Goal: Task Accomplishment & Management: Manage account settings

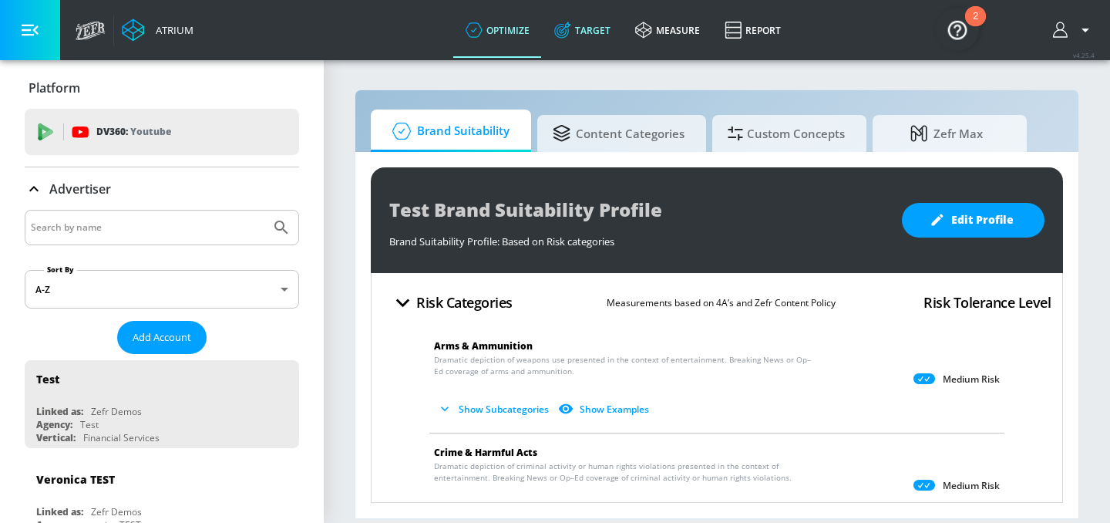
click at [589, 34] on link "Target" at bounding box center [582, 30] width 81 height 56
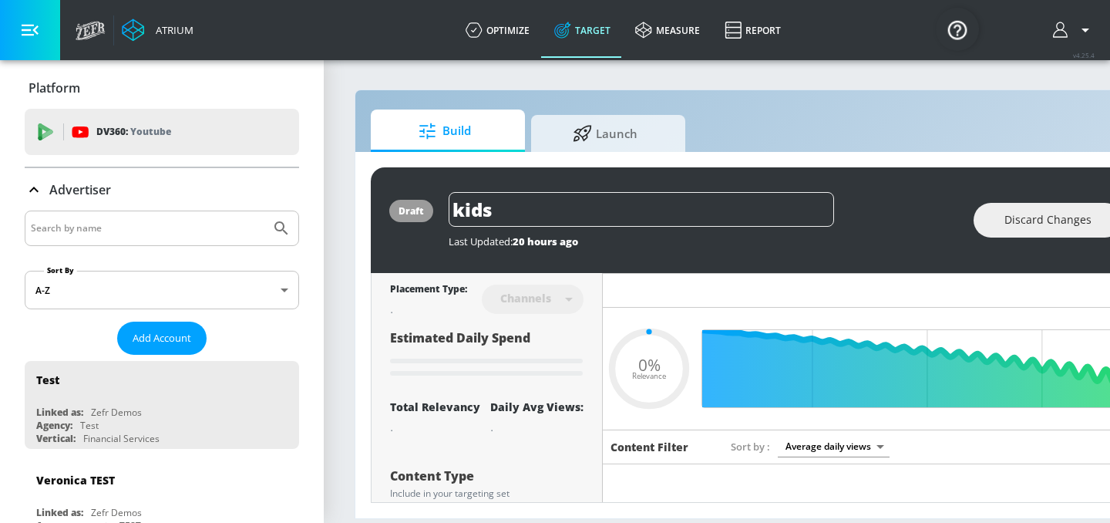
type input "0.05"
click at [130, 229] on input "Search by name" at bounding box center [148, 228] width 234 height 20
type input "Abbvie co-pilot"
click at [264, 211] on button "Submit Search" at bounding box center [281, 228] width 34 height 34
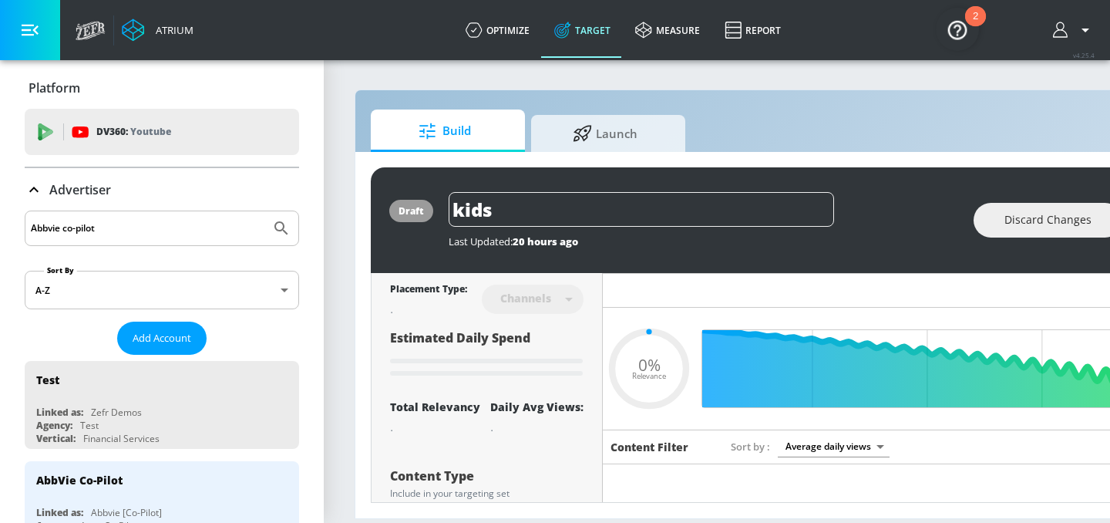
type input "0.49"
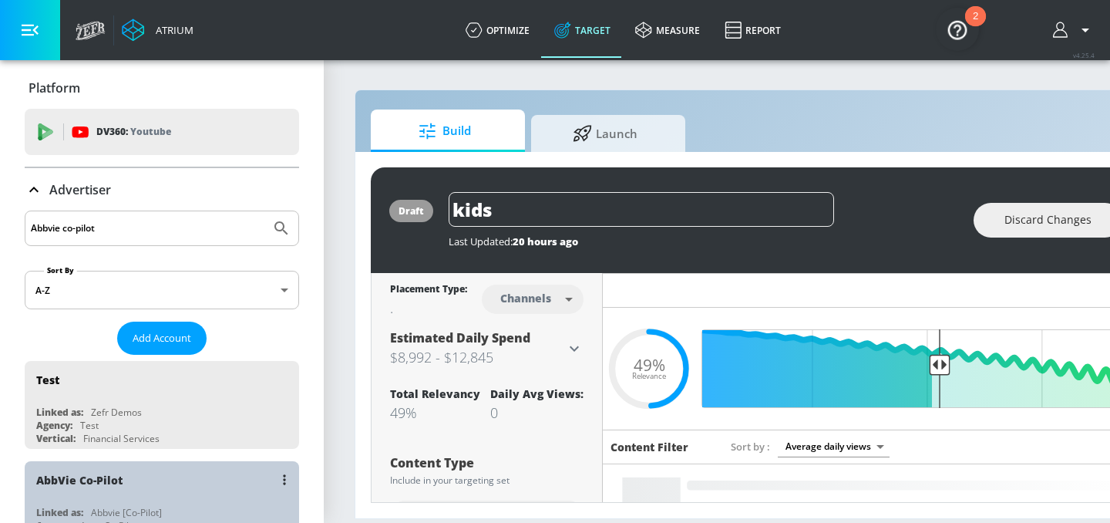
click at [89, 496] on div "AbbVie Co-Pilot" at bounding box center [165, 479] width 259 height 37
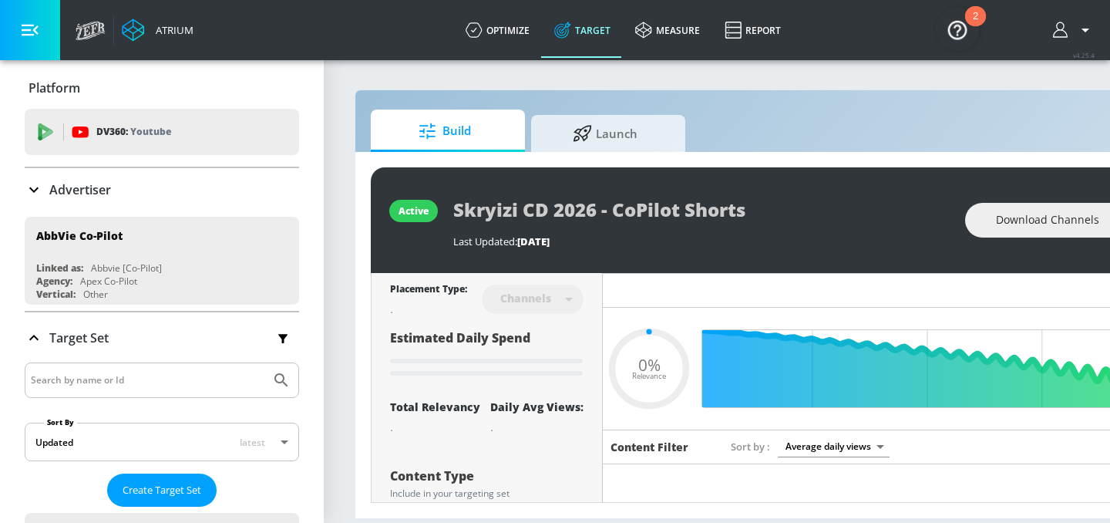
type input "0.52"
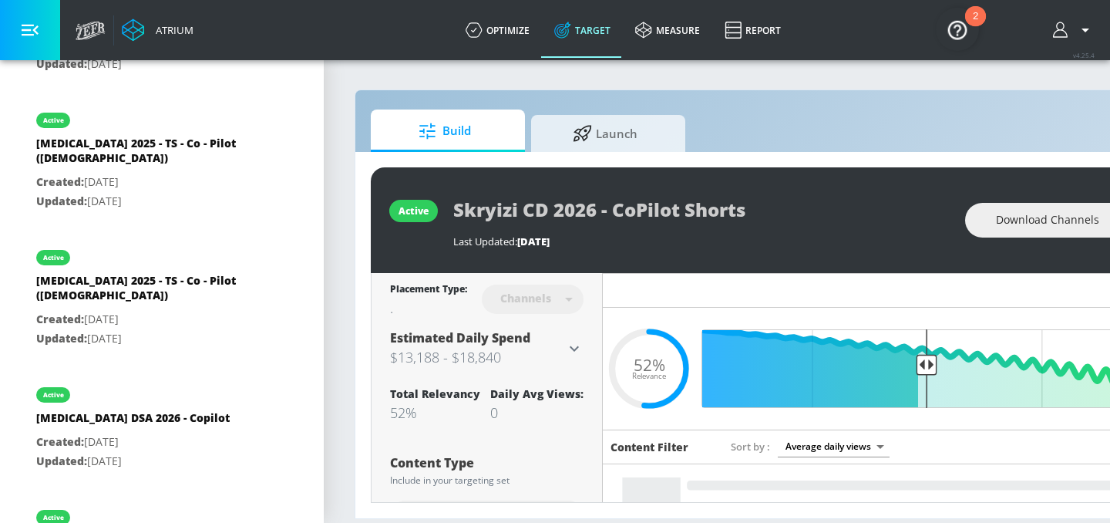
scroll to position [2650, 0]
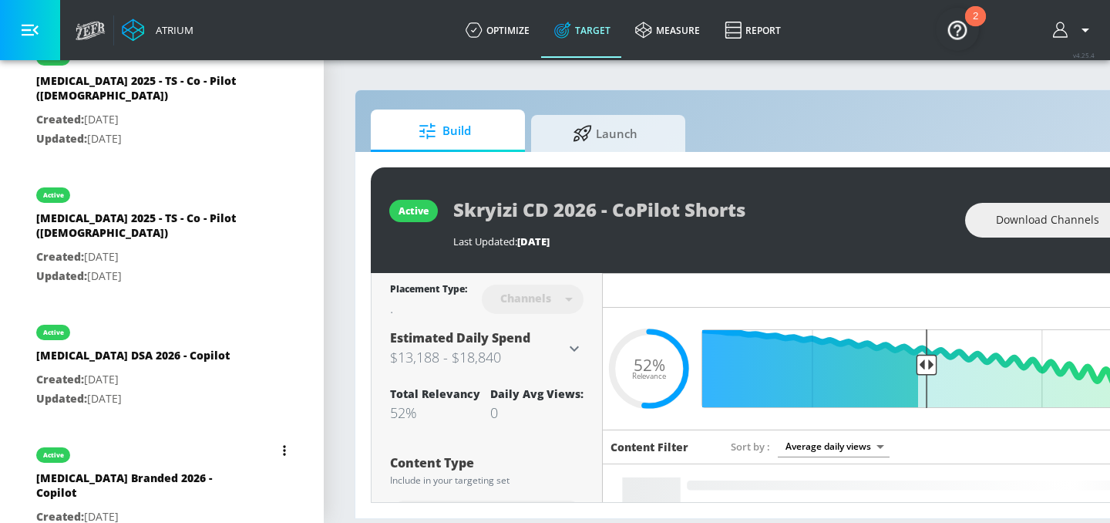
click at [136, 470] on div "[MEDICAL_DATA] Branded 2026 - Copilot" at bounding box center [144, 488] width 216 height 37
type input "[MEDICAL_DATA] Branded 2026 - Copilot"
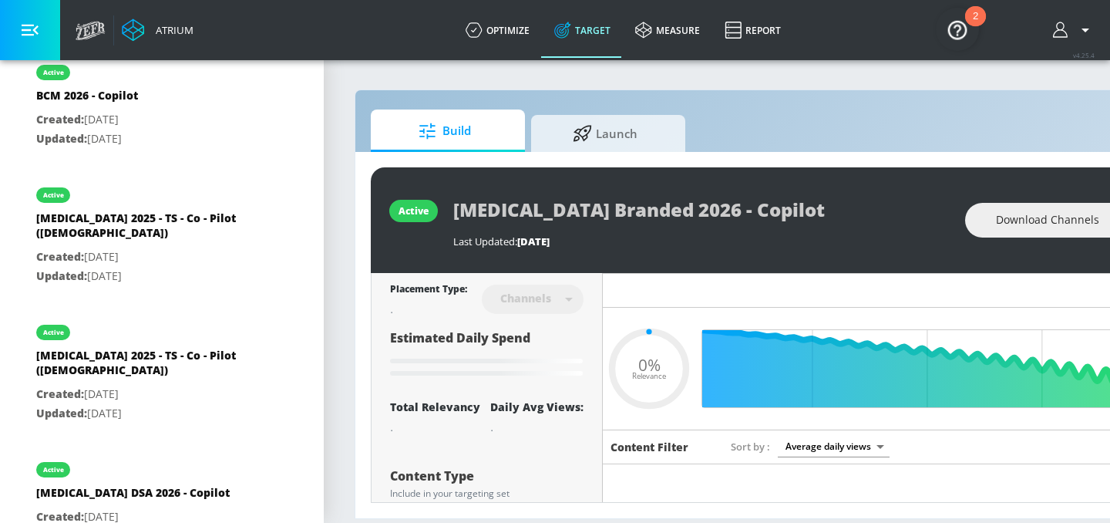
scroll to position [0, 188]
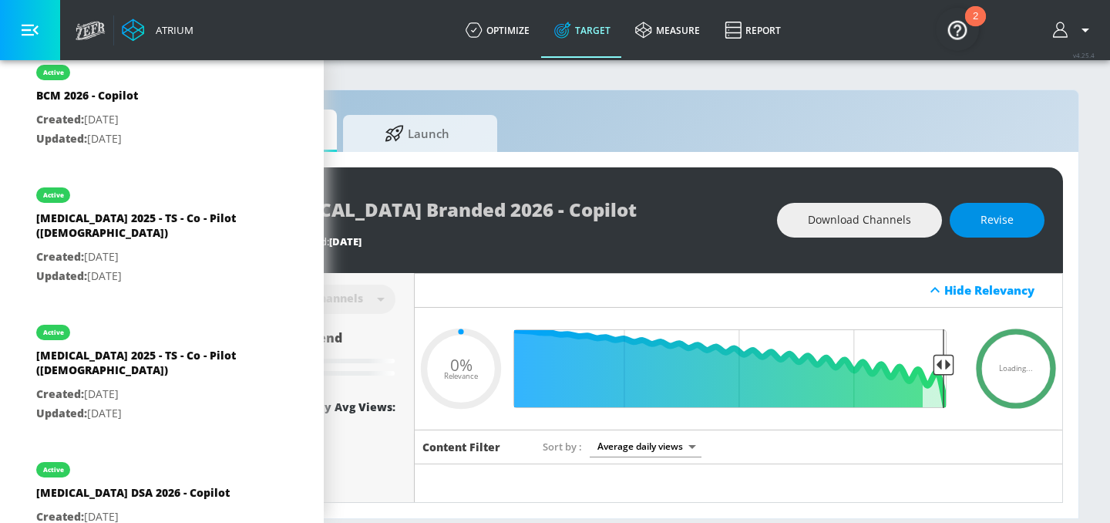
click at [974, 227] on button "Revise" at bounding box center [997, 220] width 95 height 35
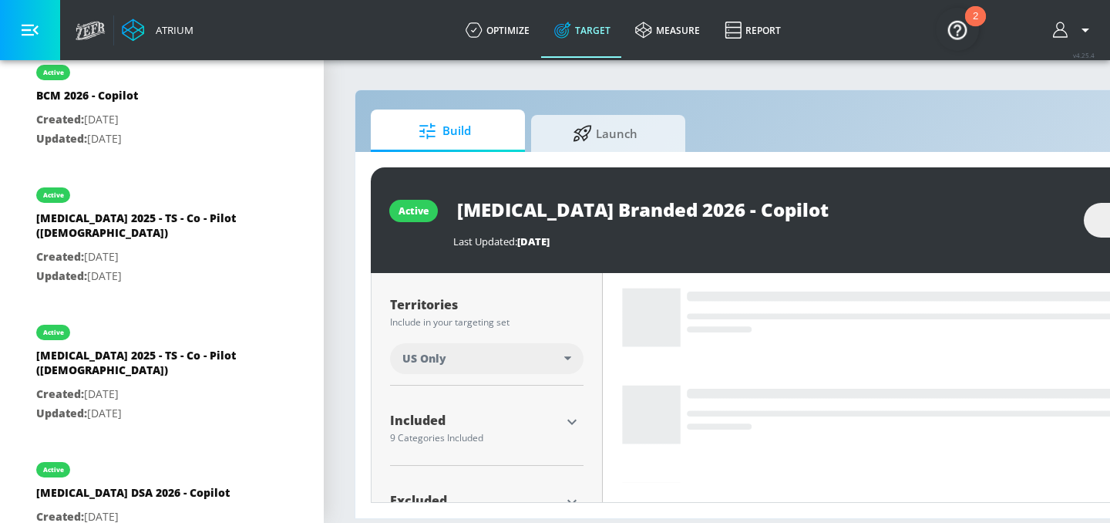
scroll to position [439, 0]
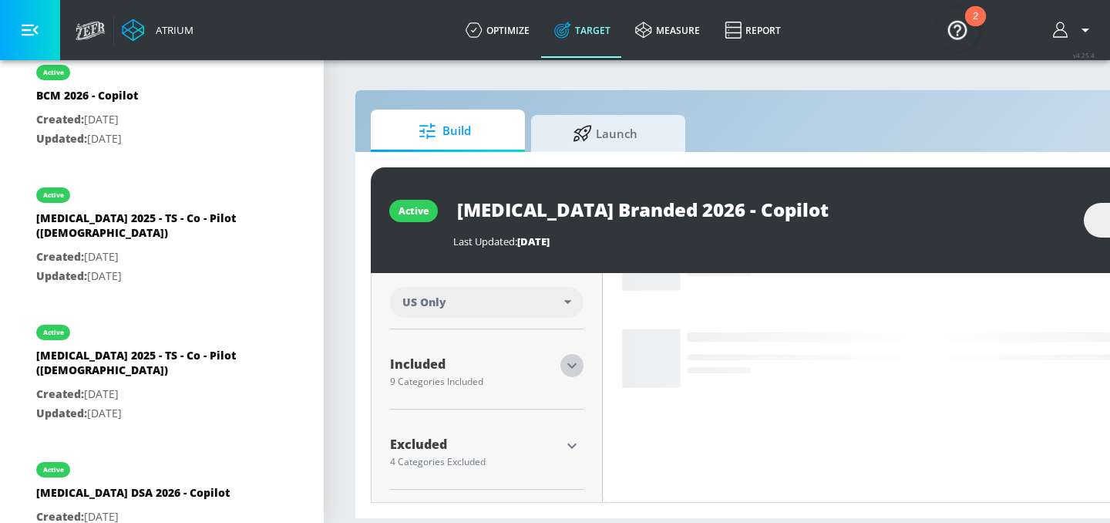
click at [577, 363] on icon "button" at bounding box center [572, 365] width 19 height 19
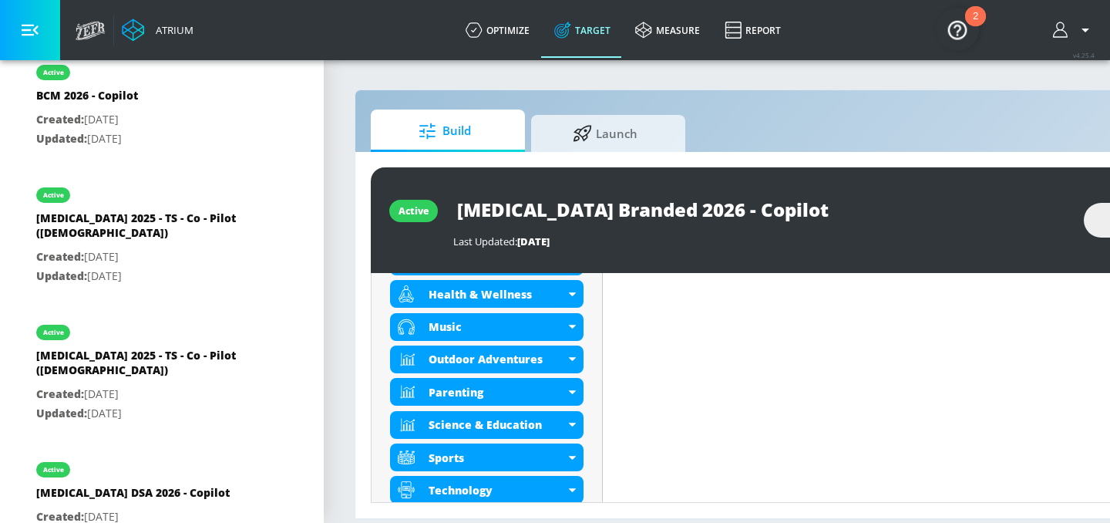
scroll to position [648, 0]
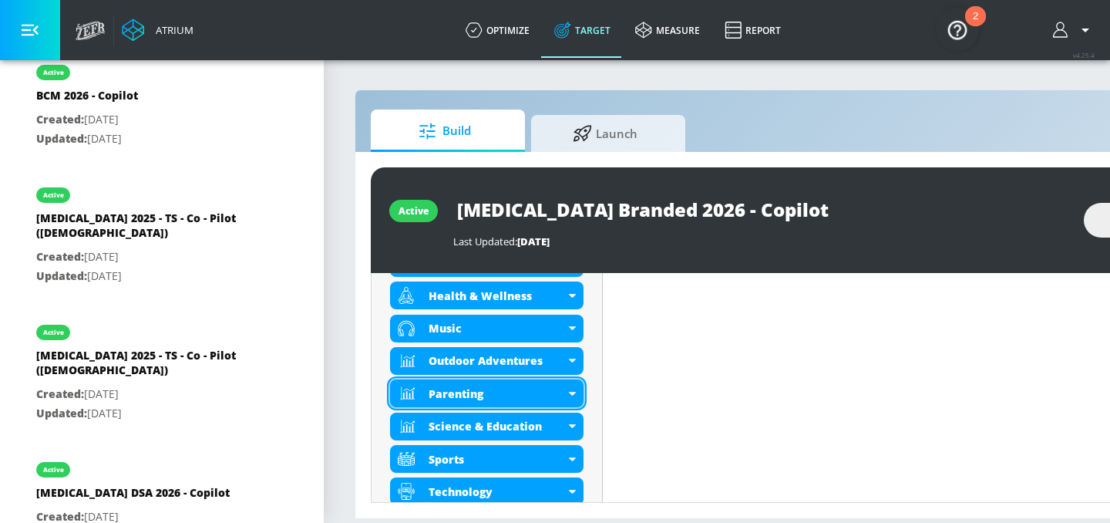
click at [572, 396] on div "Parenting" at bounding box center [487, 393] width 194 height 28
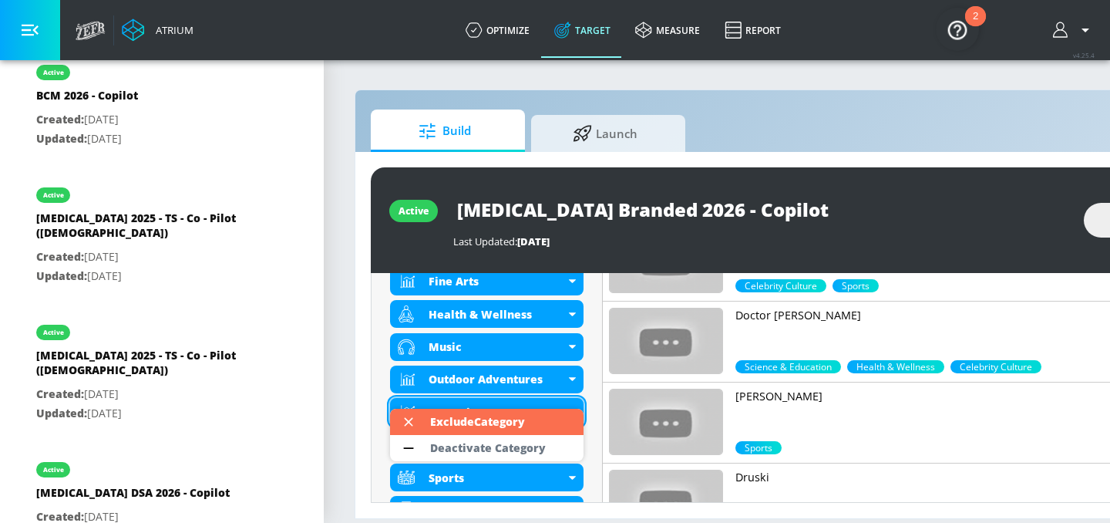
scroll to position [668, 0]
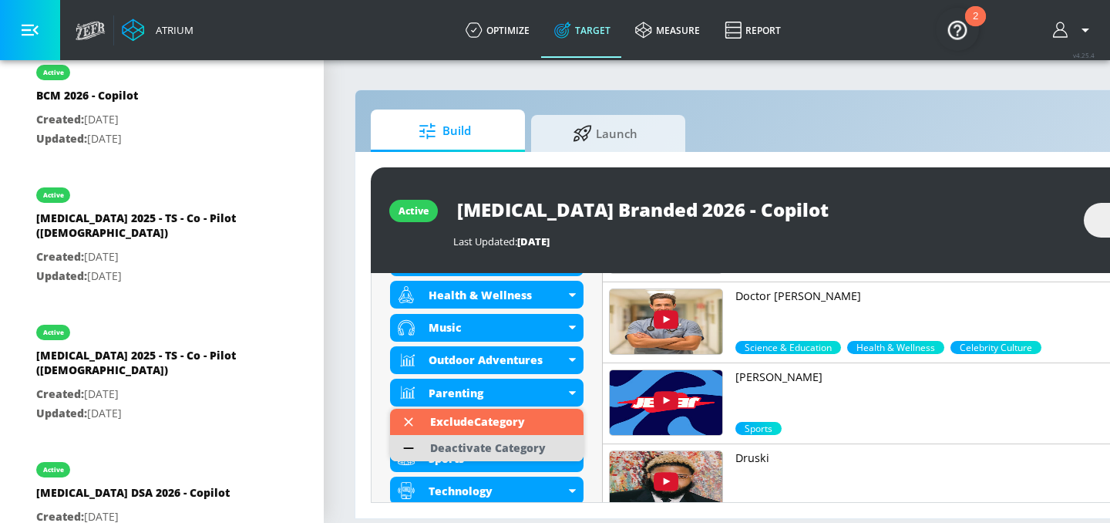
click at [544, 444] on div "Deactivate Category" at bounding box center [488, 448] width 116 height 11
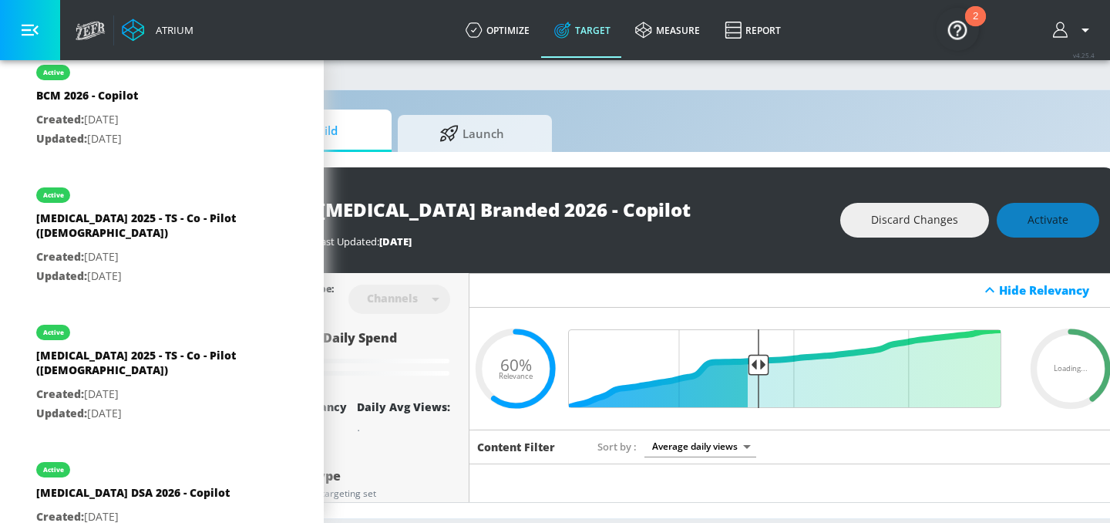
scroll to position [0, 184]
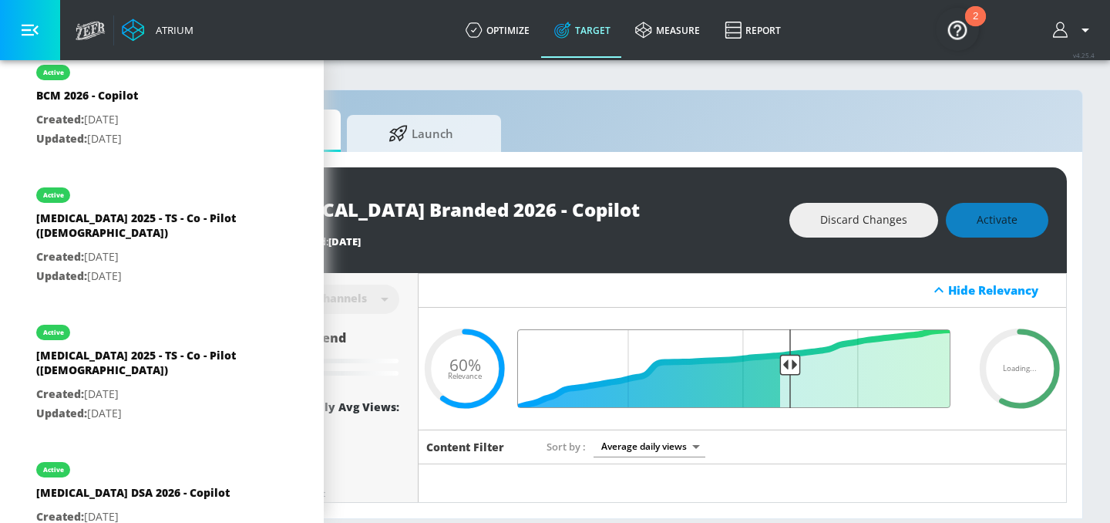
drag, startPoint x: 709, startPoint y: 365, endPoint x: 790, endPoint y: 367, distance: 81.7
click at [790, 367] on input "Final Threshold" at bounding box center [743, 368] width 432 height 79
type input "0.6"
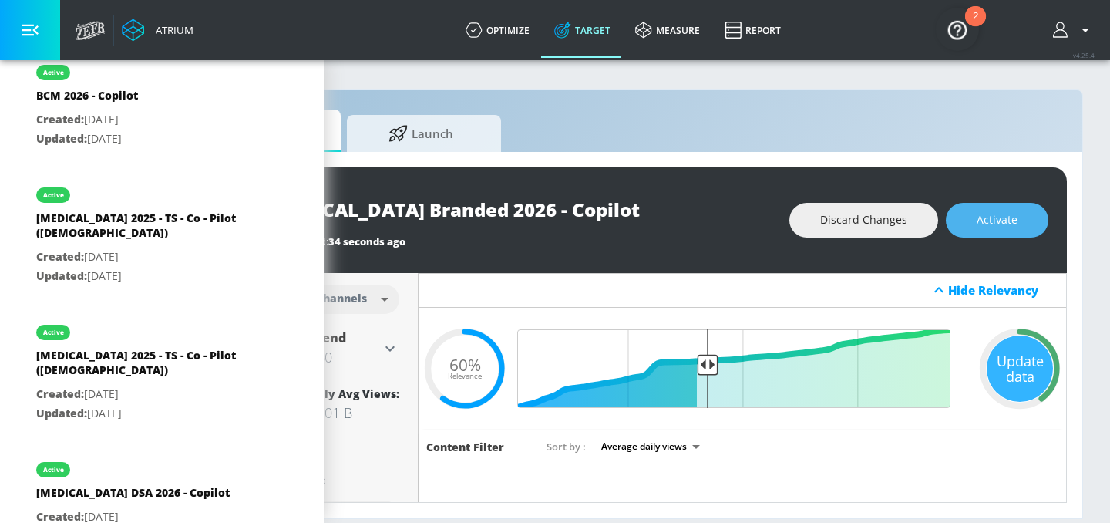
click at [995, 222] on span "Activate" at bounding box center [997, 219] width 41 height 19
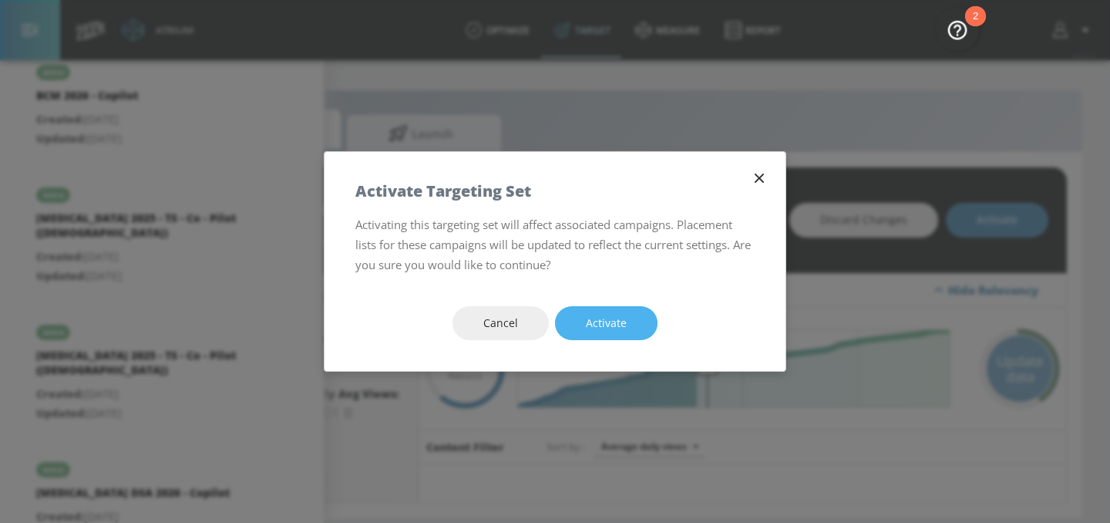
click at [606, 322] on span "Activate" at bounding box center [606, 323] width 41 height 19
